Goal: Complete application form

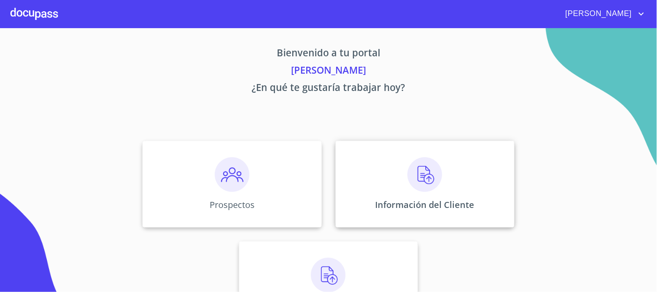
click at [402, 180] on div "Información del Cliente" at bounding box center [425, 184] width 179 height 87
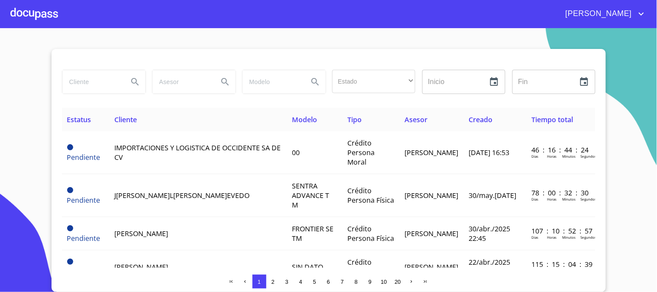
click at [103, 91] on input "search" at bounding box center [91, 81] width 59 height 23
click at [97, 88] on input "search" at bounding box center [91, 81] width 59 height 23
drag, startPoint x: 74, startPoint y: 81, endPoint x: 7, endPoint y: 93, distance: 67.7
click at [7, 93] on section "[PERSON_NAME]ID Estado ​ ​ Inicio ​ Fin ​ Estatus Cliente Modelo Tipo Asesor Cr…" at bounding box center [328, 160] width 657 height 264
type input "[PERSON_NAME]"
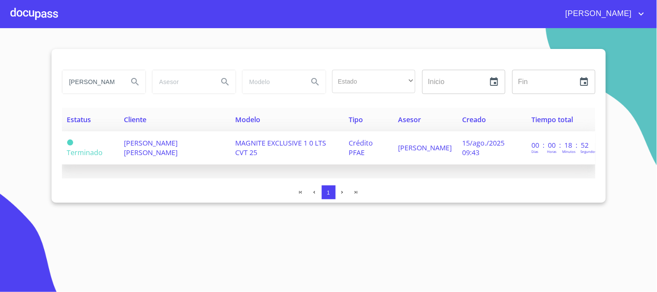
click at [180, 152] on td "[PERSON_NAME] [PERSON_NAME]" at bounding box center [174, 147] width 111 height 33
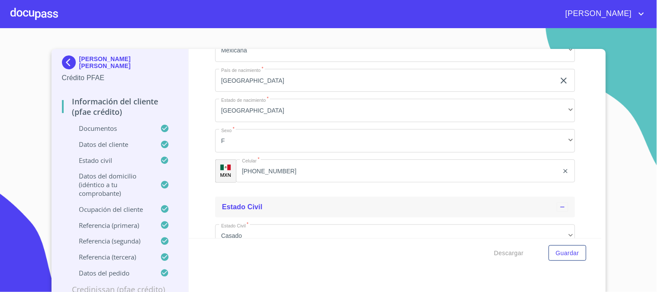
scroll to position [3259, 0]
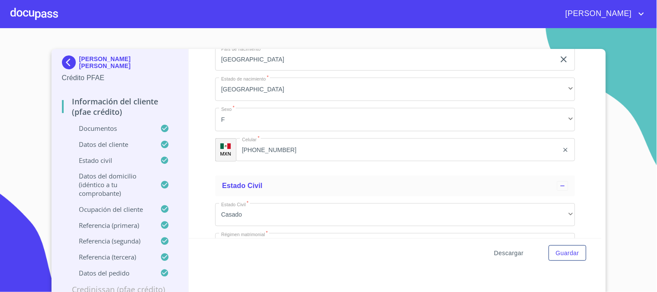
click at [510, 252] on span "Descargar" at bounding box center [508, 253] width 29 height 11
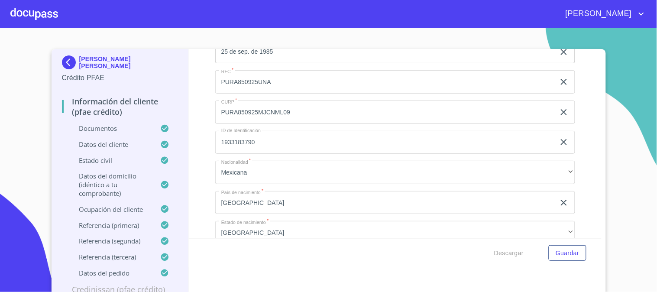
scroll to position [3115, 0]
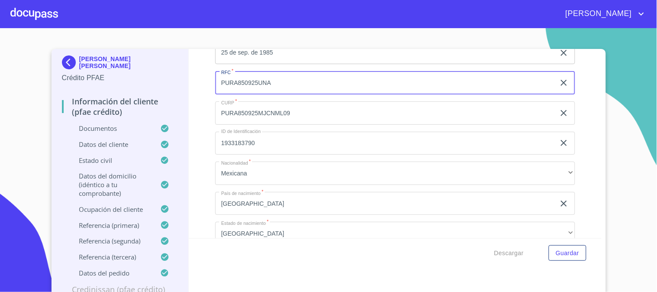
click at [256, 89] on input "PURA850925UNA" at bounding box center [385, 82] width 340 height 23
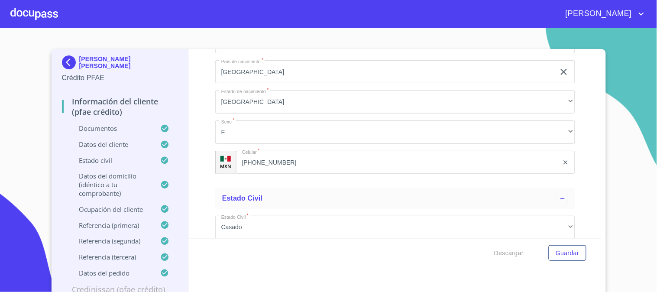
scroll to position [3308, 0]
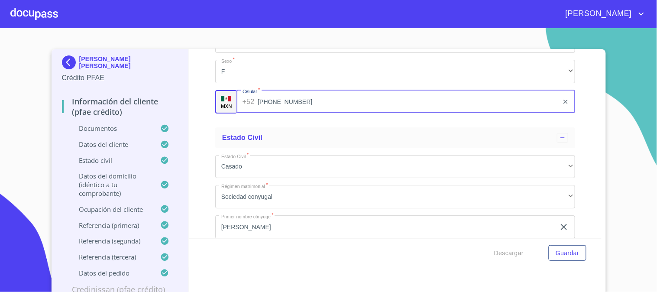
click at [258, 107] on input "[PHONE_NUMBER]" at bounding box center [408, 101] width 301 height 23
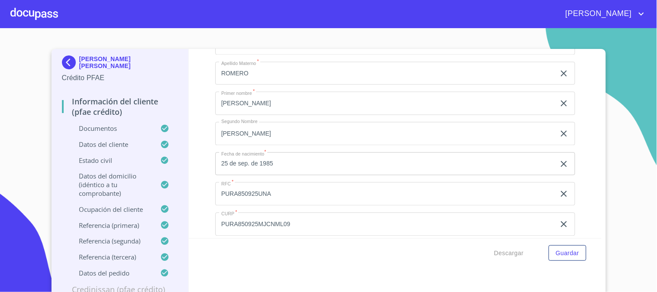
scroll to position [3019, 0]
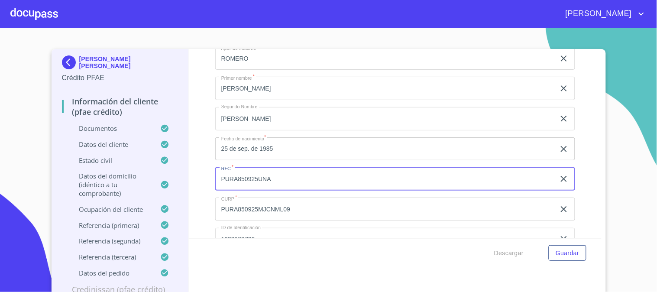
click at [281, 181] on input "PURA850925UNA" at bounding box center [385, 178] width 340 height 23
click at [282, 181] on input "PURA850925UNA" at bounding box center [385, 178] width 340 height 23
